Goal: Task Accomplishment & Management: Complete application form

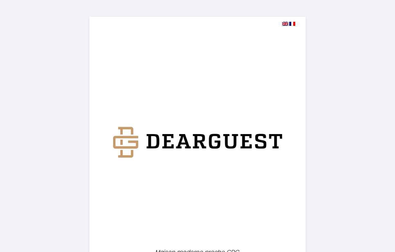
select select
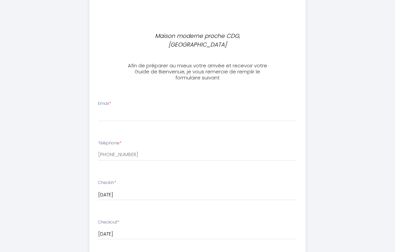
scroll to position [217, 0]
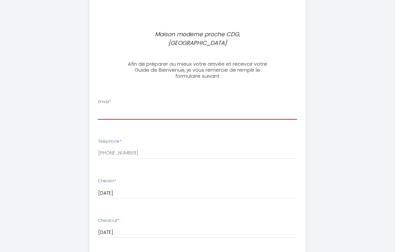
click at [160, 108] on input "Email *" at bounding box center [197, 114] width 199 height 12
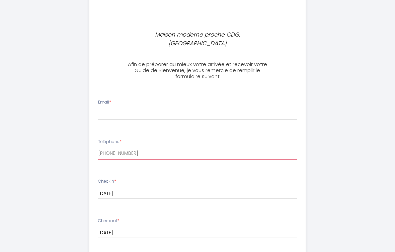
click at [168, 147] on input "[PHONE_NUMBER]" at bounding box center [197, 153] width 199 height 12
click at [189, 147] on input "[PHONE_NUMBER]" at bounding box center [197, 153] width 199 height 12
click at [188, 147] on input "[PHONE_NUMBER]" at bounding box center [197, 153] width 199 height 12
click at [189, 147] on input "[PHONE_NUMBER]" at bounding box center [197, 153] width 199 height 12
type input "0749291597"
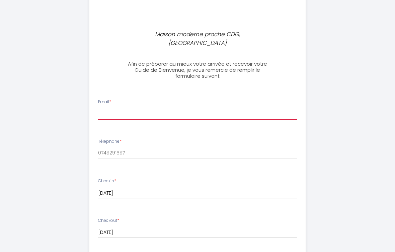
click at [156, 108] on input "Email *" at bounding box center [197, 114] width 199 height 12
click at [119, 108] on input "[EMAIL_ADDRESS]" at bounding box center [197, 114] width 199 height 12
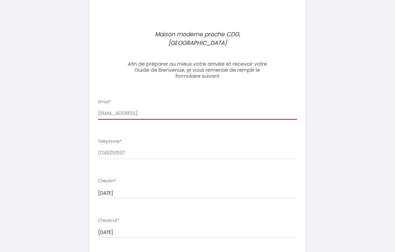
click at [121, 108] on input "[EMAIL_ADDRESS]" at bounding box center [197, 114] width 199 height 12
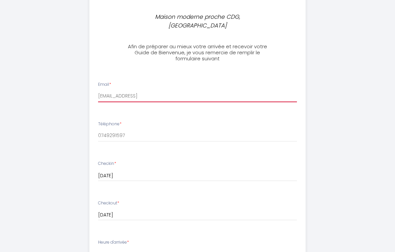
scroll to position [260, 0]
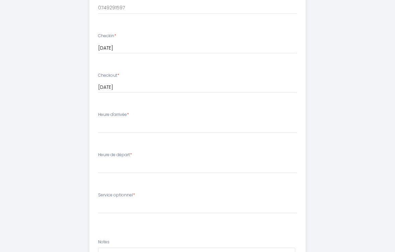
type input "[EMAIL_ADDRESS]"
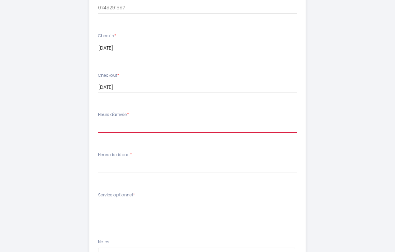
click at [189, 122] on select "15:00 15:30 16:00 16:30 17:00 17:30 18:00 18:30 19:00 19:30 20:00 20:30 21:00 2…" at bounding box center [197, 127] width 199 height 13
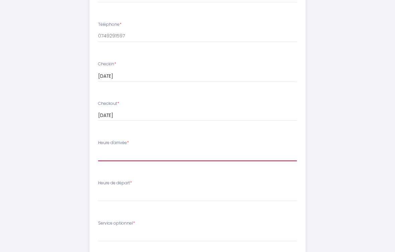
scroll to position [308, 0]
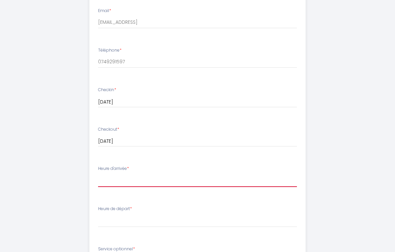
click at [198, 174] on select "15:00 15:30 16:00 16:30 17:00 17:30 18:00 18:30 19:00 19:30 20:00 20:30 21:00 2…" at bounding box center [197, 180] width 199 height 13
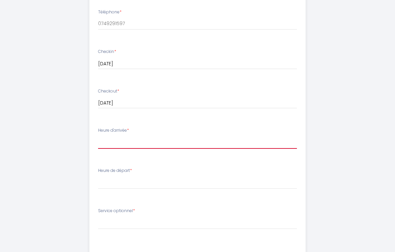
scroll to position [349, 0]
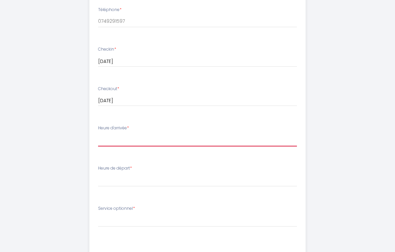
click at [173, 134] on select "15:00 15:30 16:00 16:30 17:00 17:30 18:00 18:30 19:00 19:30 20:00 20:30 21:00 2…" at bounding box center [197, 140] width 199 height 13
select select "17:00"
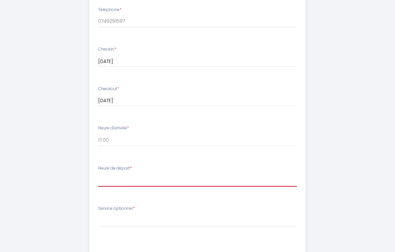
click at [190, 174] on select "00:00 00:30 01:00 01:30 02:00 02:30 03:00 03:30 04:00 04:30 05:00 05:30 06:00 0…" at bounding box center [197, 180] width 199 height 13
select select "11:00"
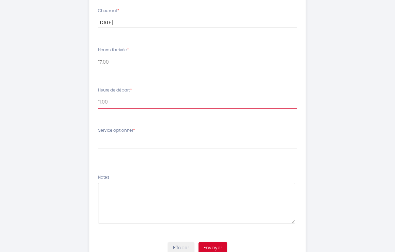
scroll to position [436, 0]
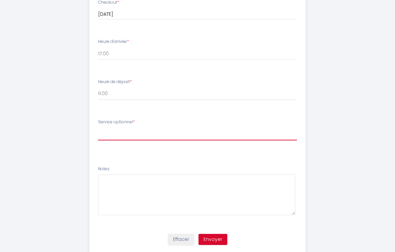
click at [238, 128] on select "[PERSON_NAME] optionnel Livraison de petit dej ( 17 € / personne pour 2 personn…" at bounding box center [197, 134] width 199 height 13
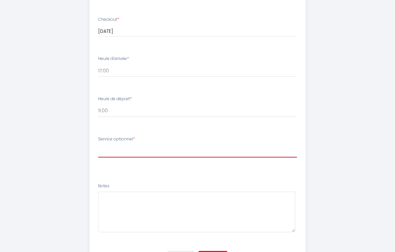
scroll to position [417, 0]
click at [271, 146] on select "[PERSON_NAME] optionnel Livraison de petit dej ( 17 € / personne pour 2 personn…" at bounding box center [197, 152] width 199 height 13
select select "[PERSON_NAME] optionnel"
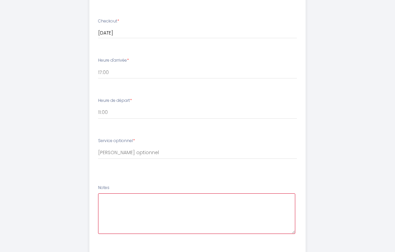
click at [172, 196] on textarea at bounding box center [197, 213] width 198 height 41
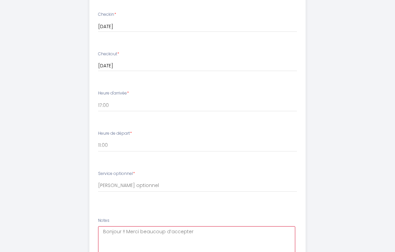
scroll to position [436, 0]
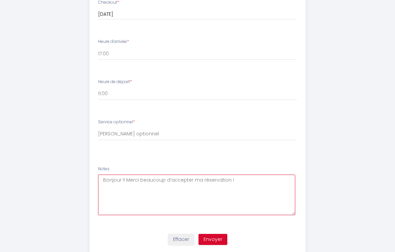
type textarea "Bonjour !! Merci beaucoup d’accepter ma réservation !!"
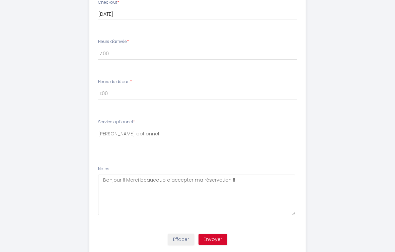
click at [222, 234] on button "Envoyer" at bounding box center [213, 239] width 29 height 11
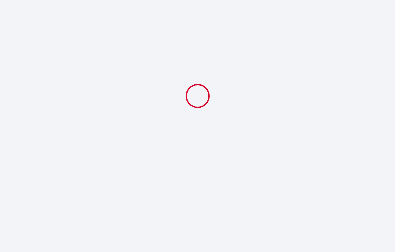
select select "17:00"
select select "11:00"
